Goal: Find specific page/section: Find specific page/section

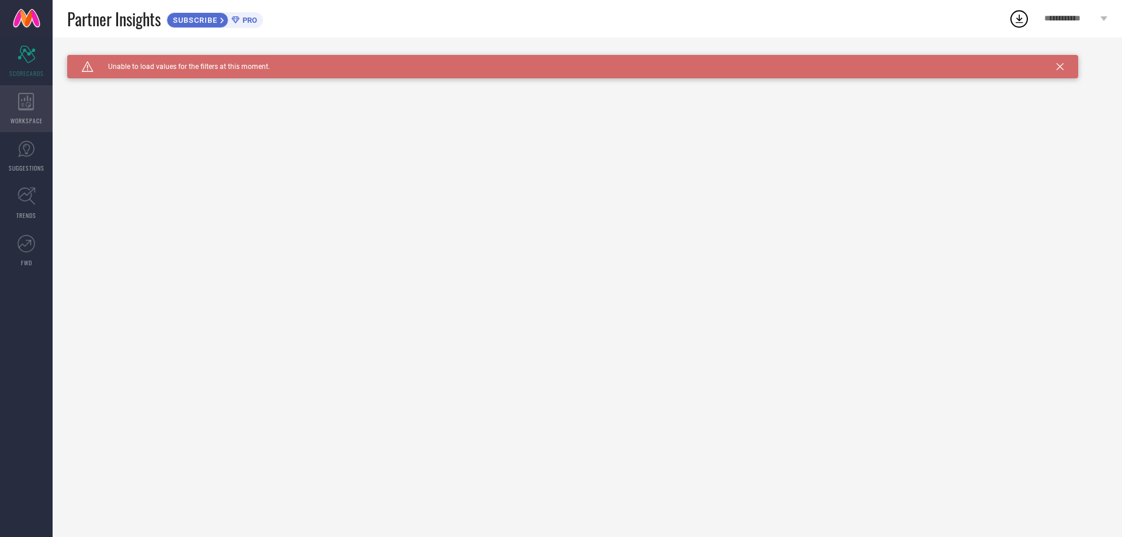
click at [37, 110] on div "WORKSPACE" at bounding box center [26, 108] width 53 height 47
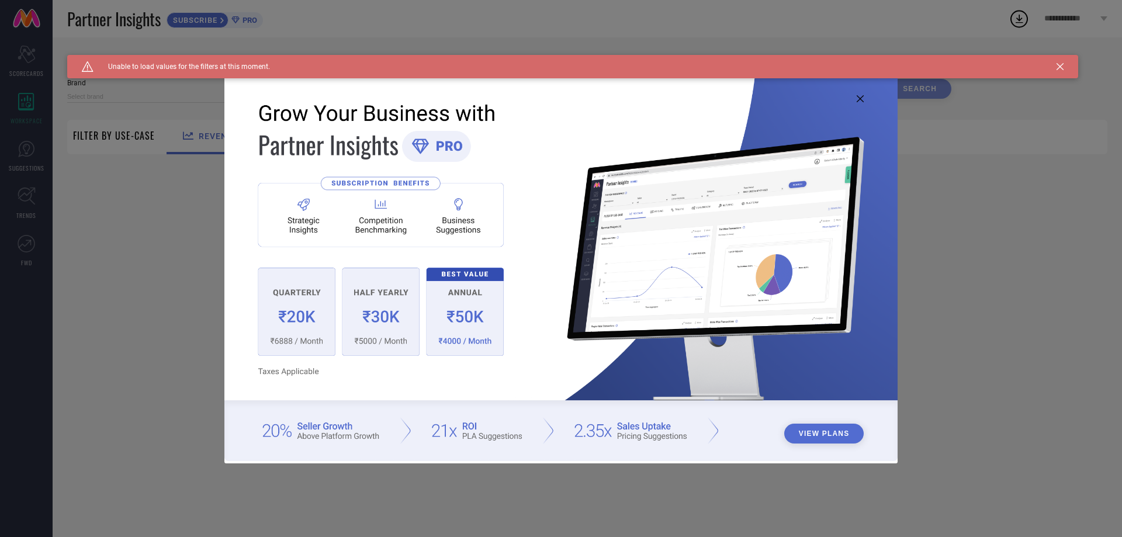
type input "1 STOP FASHION"
type input "All"
click at [865, 99] on img at bounding box center [560, 267] width 673 height 387
click at [865, 98] on img at bounding box center [560, 267] width 673 height 387
click at [857, 99] on icon at bounding box center [860, 98] width 7 height 7
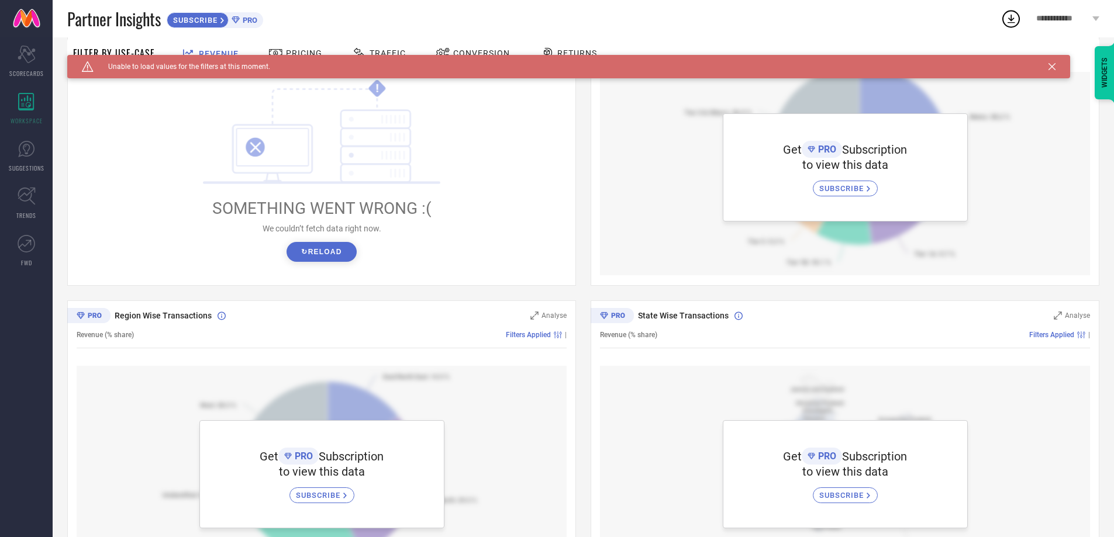
scroll to position [234, 0]
